Goal: Transaction & Acquisition: Purchase product/service

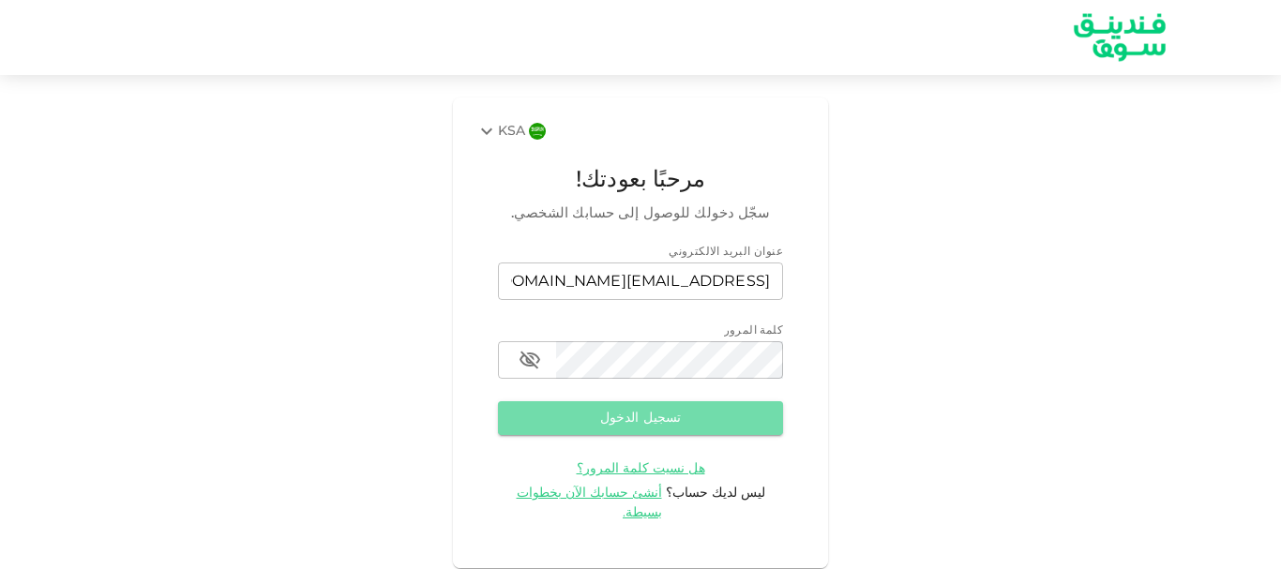
click at [663, 412] on button "تسجيل الدخول" at bounding box center [640, 419] width 285 height 34
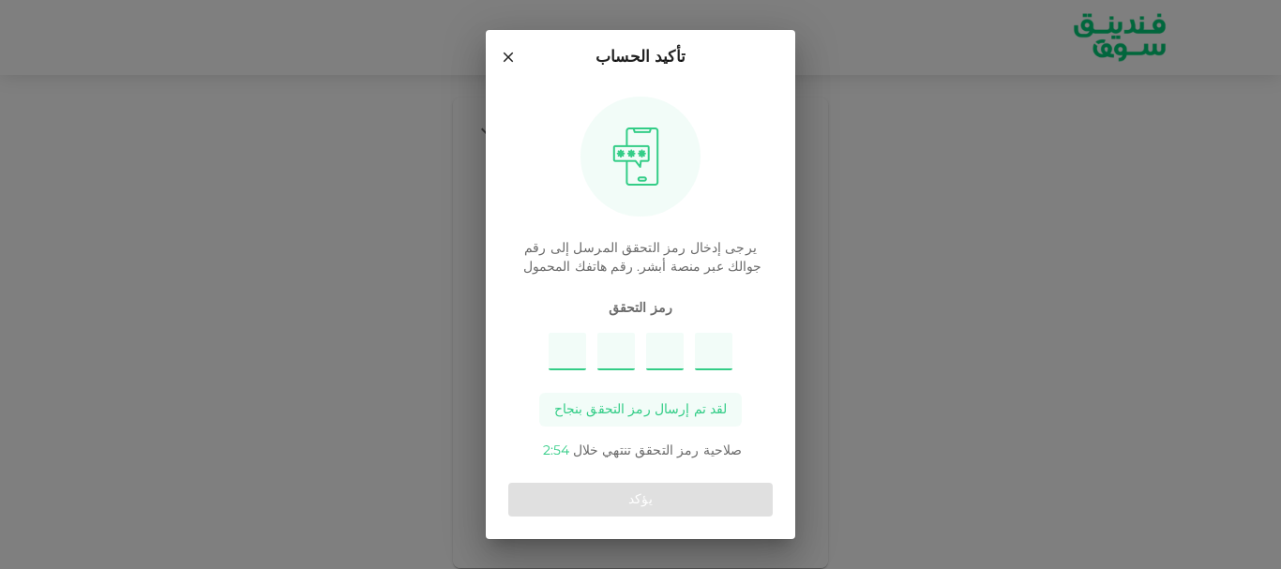
type input "8"
type input "3"
type input "7"
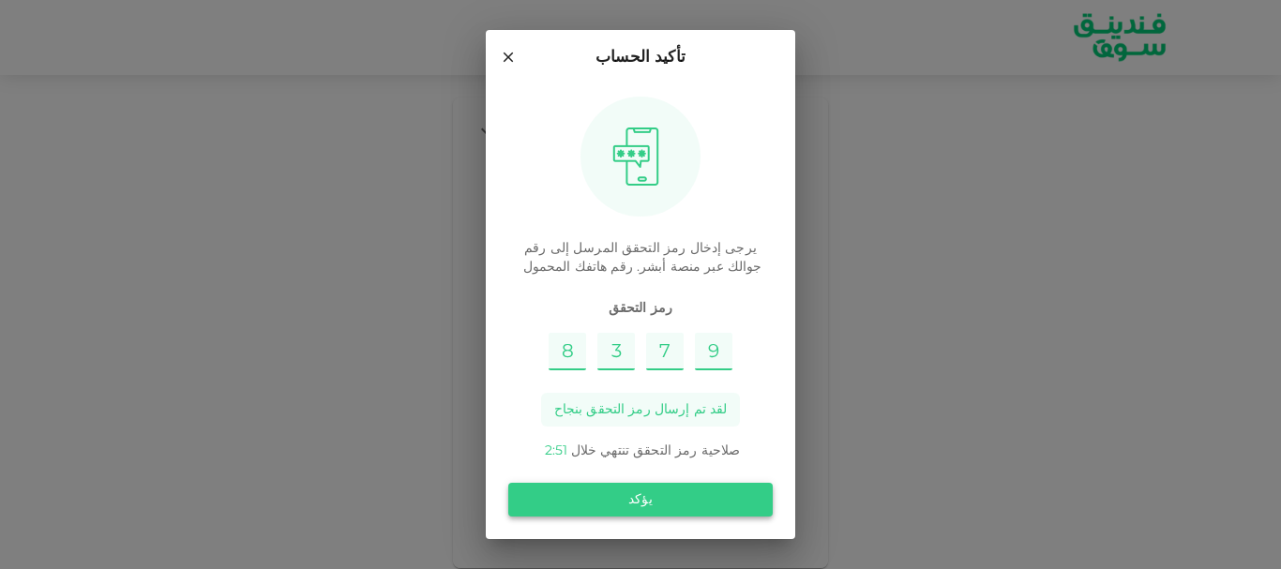
type input "9"
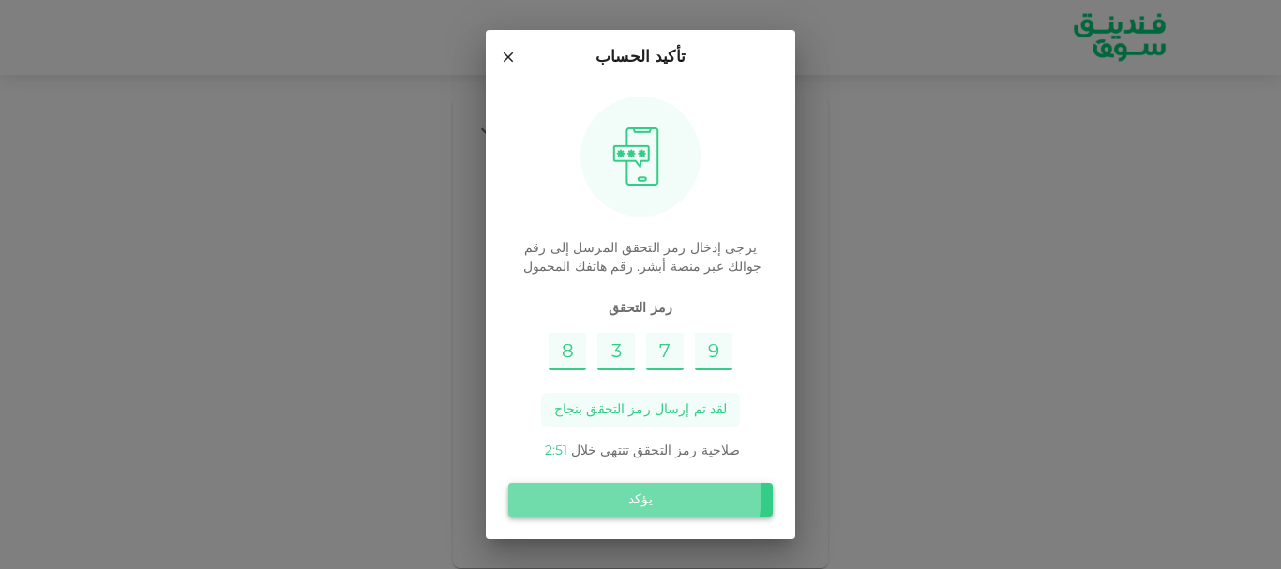
click at [610, 492] on button "يؤكد" at bounding box center [640, 500] width 265 height 34
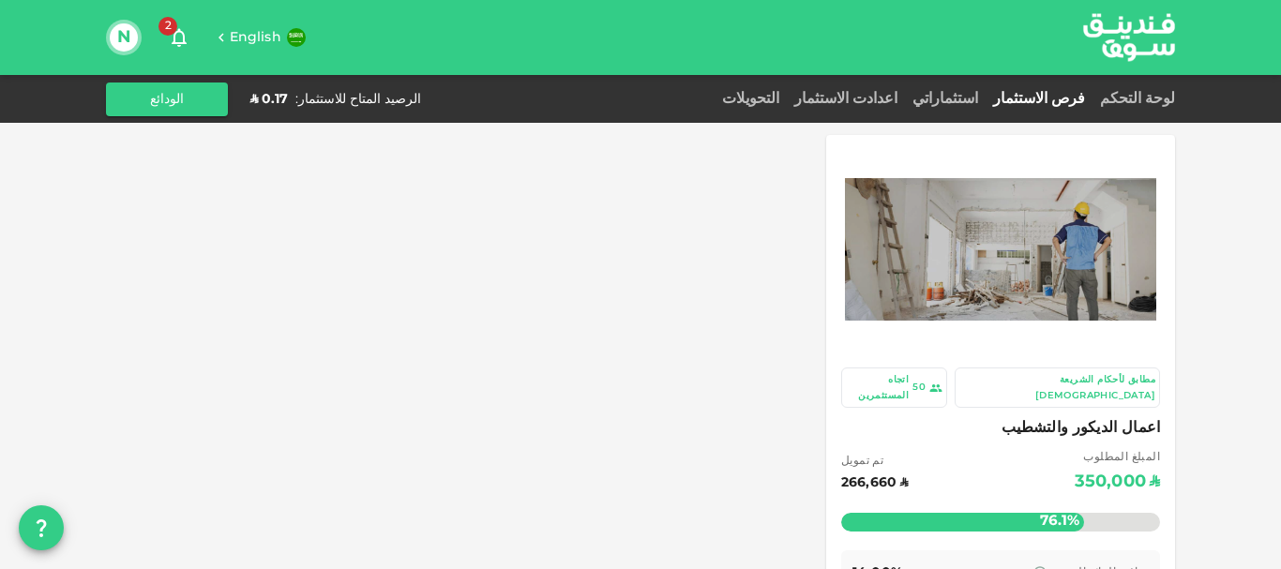
click at [1052, 91] on div "فرص الاستثمار" at bounding box center [1039, 99] width 107 height 23
drag, startPoint x: 971, startPoint y: 102, endPoint x: 986, endPoint y: 99, distance: 15.3
click at [986, 99] on link "استثماراتي" at bounding box center [945, 99] width 81 height 14
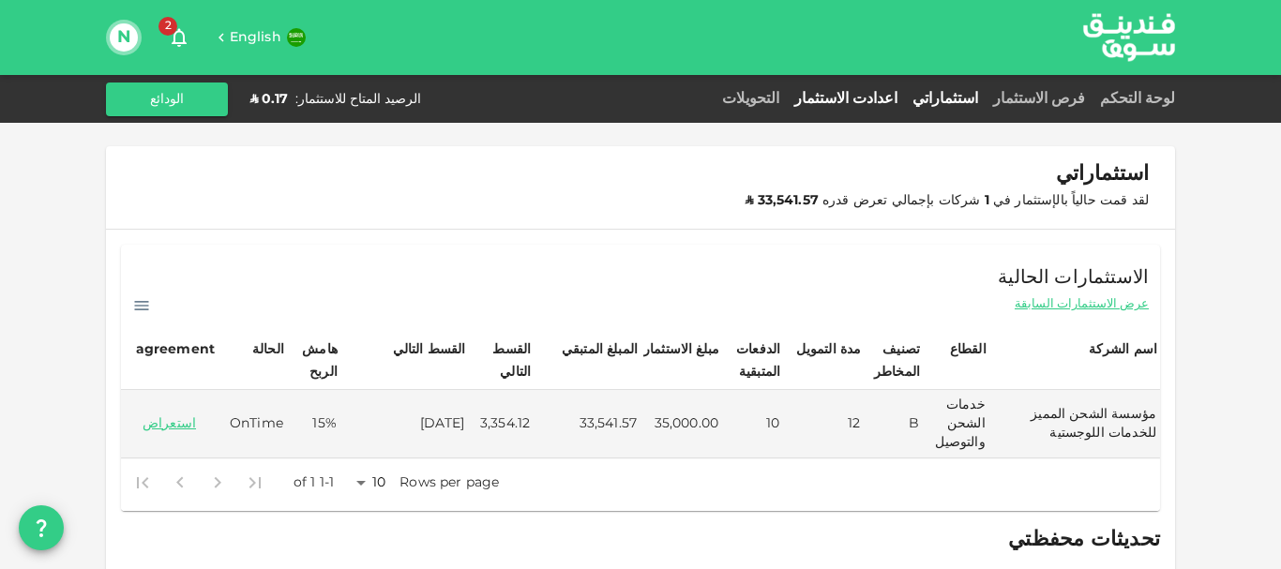
click at [902, 94] on link "اعدادت الاستثمار" at bounding box center [846, 99] width 118 height 14
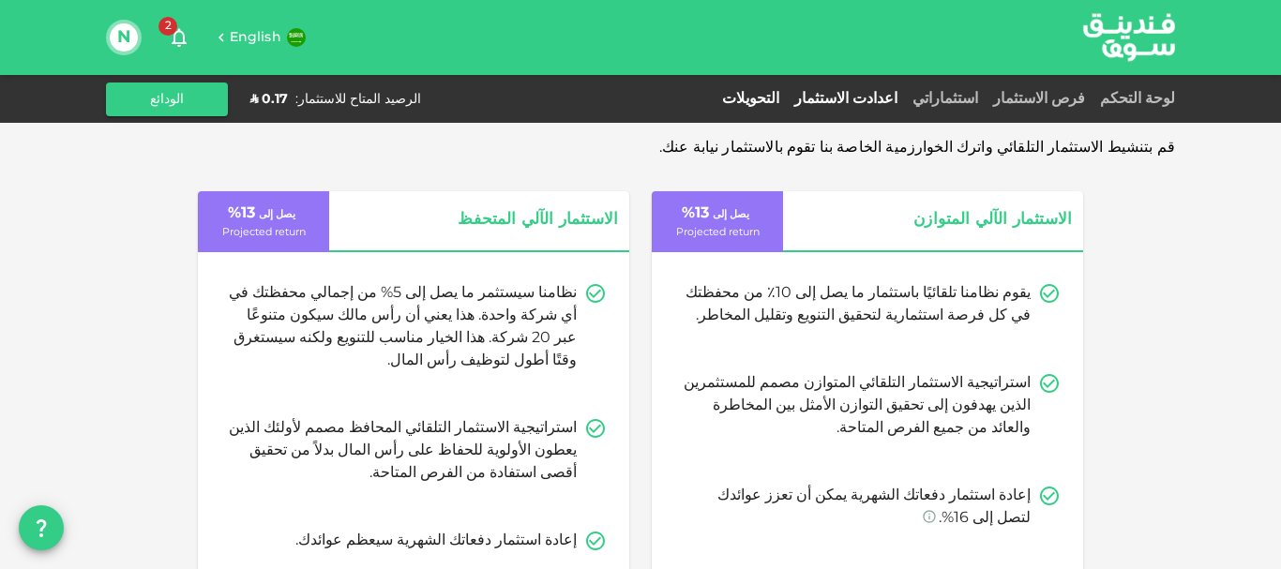
click at [787, 95] on link "التحويلات" at bounding box center [751, 99] width 72 height 14
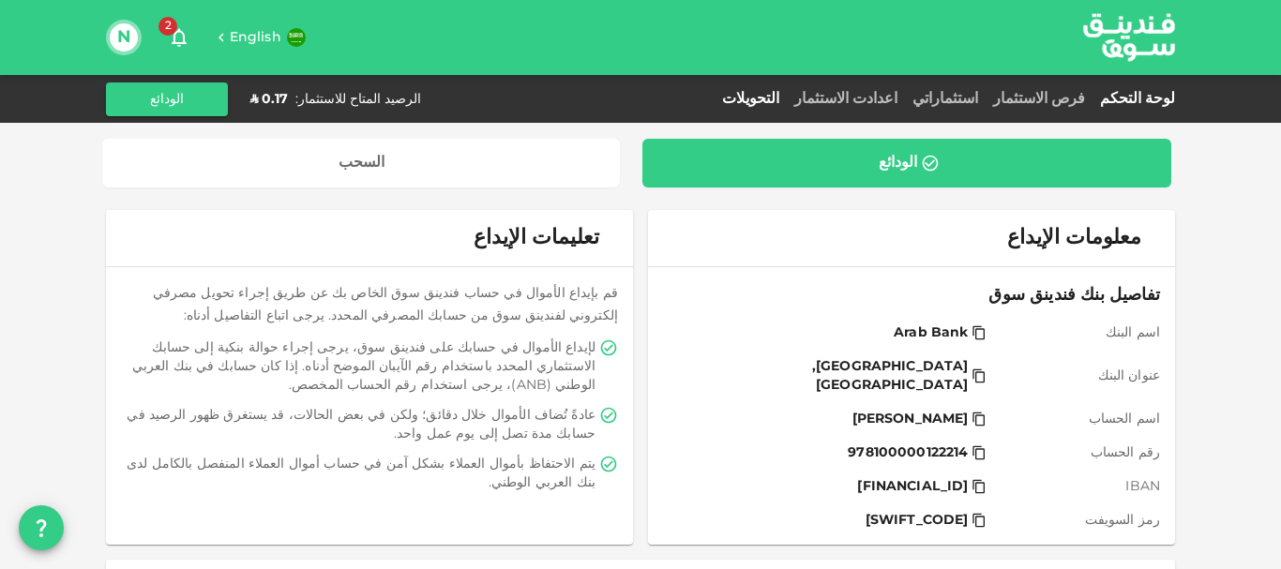
click at [1130, 95] on link "لوحة التحكم" at bounding box center [1134, 99] width 83 height 14
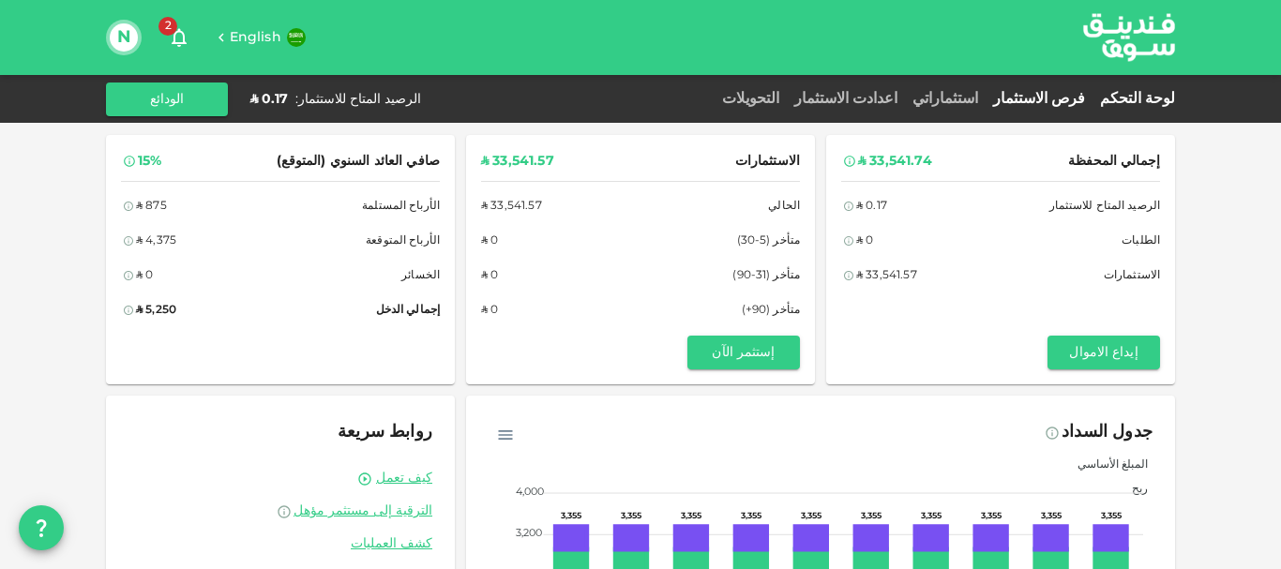
click at [1051, 94] on link "فرص الاستثمار" at bounding box center [1039, 99] width 107 height 14
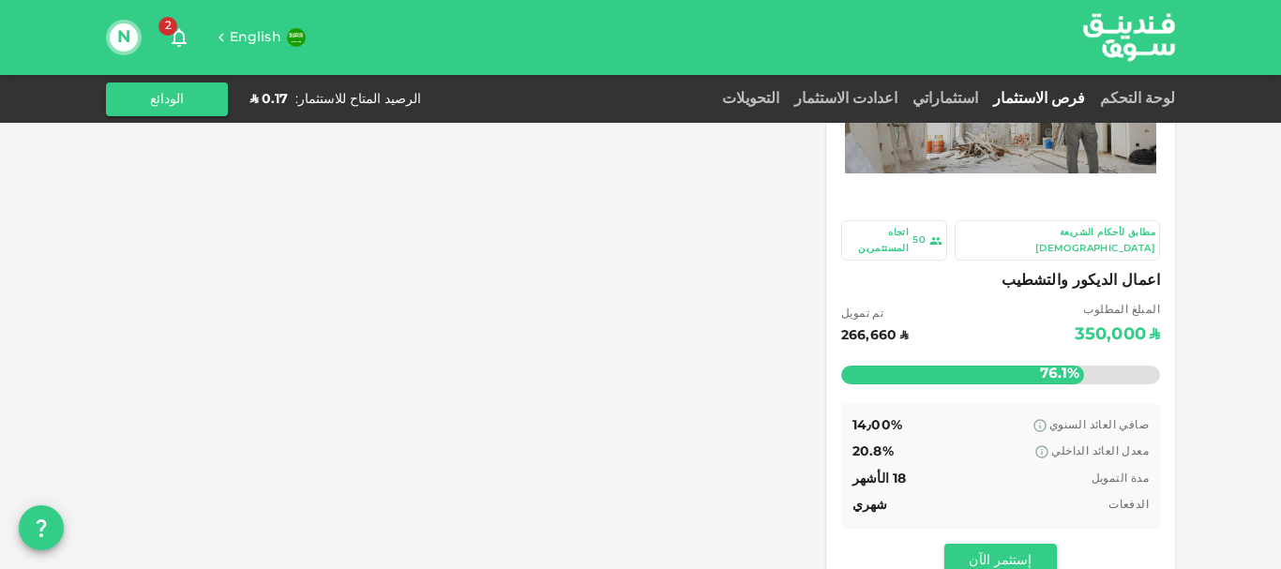
scroll to position [114, 0]
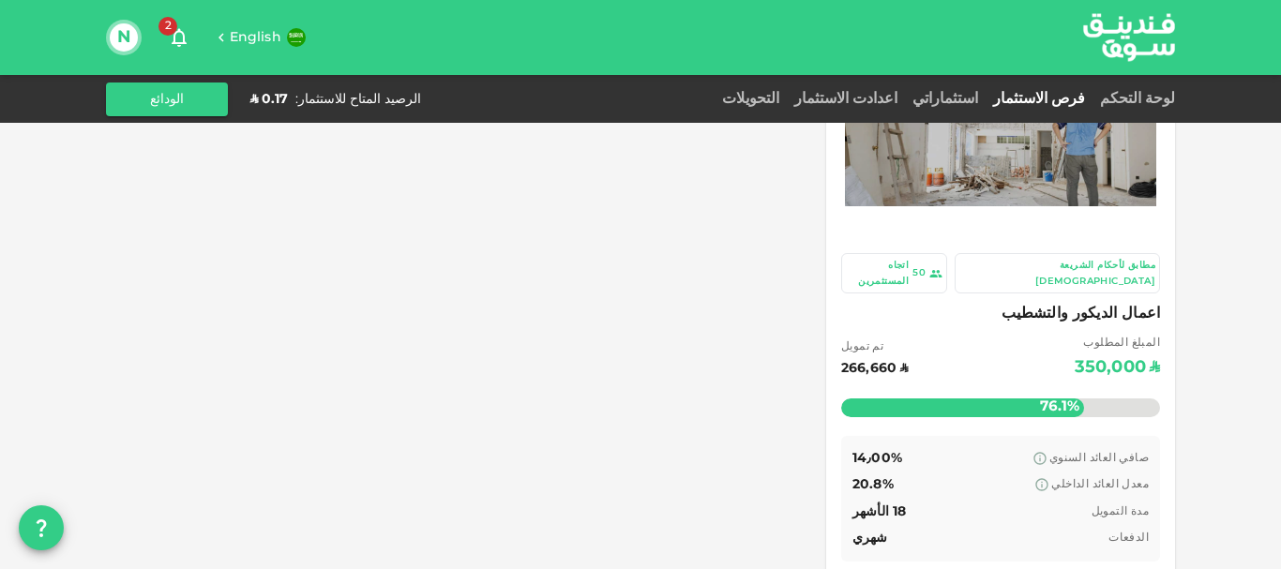
click at [989, 176] on img at bounding box center [1000, 135] width 311 height 143
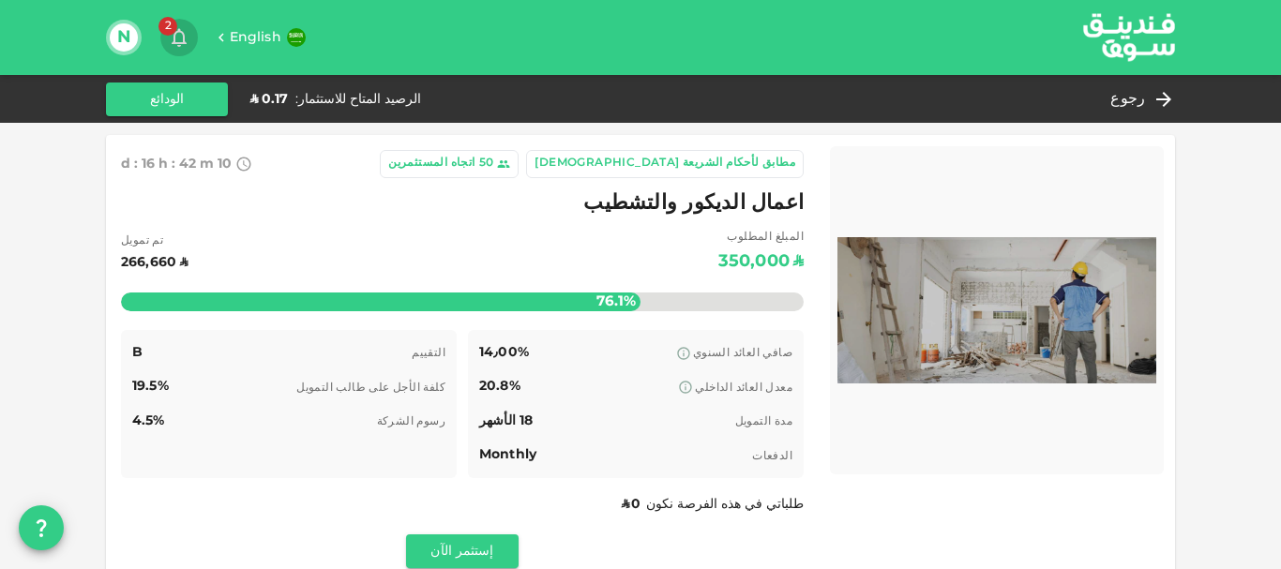
click at [182, 38] on icon "button" at bounding box center [179, 37] width 23 height 23
